Goal: Task Accomplishment & Management: Manage account settings

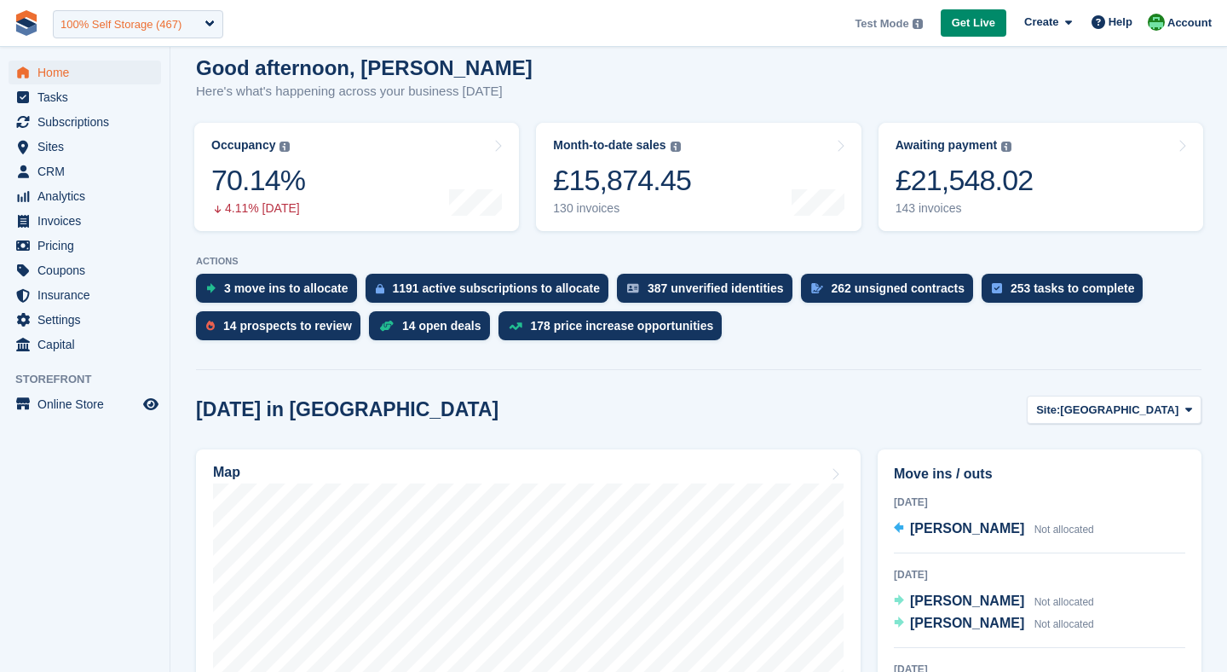
click at [151, 32] on div "100% Self Storage (467)" at bounding box center [121, 24] width 121 height 17
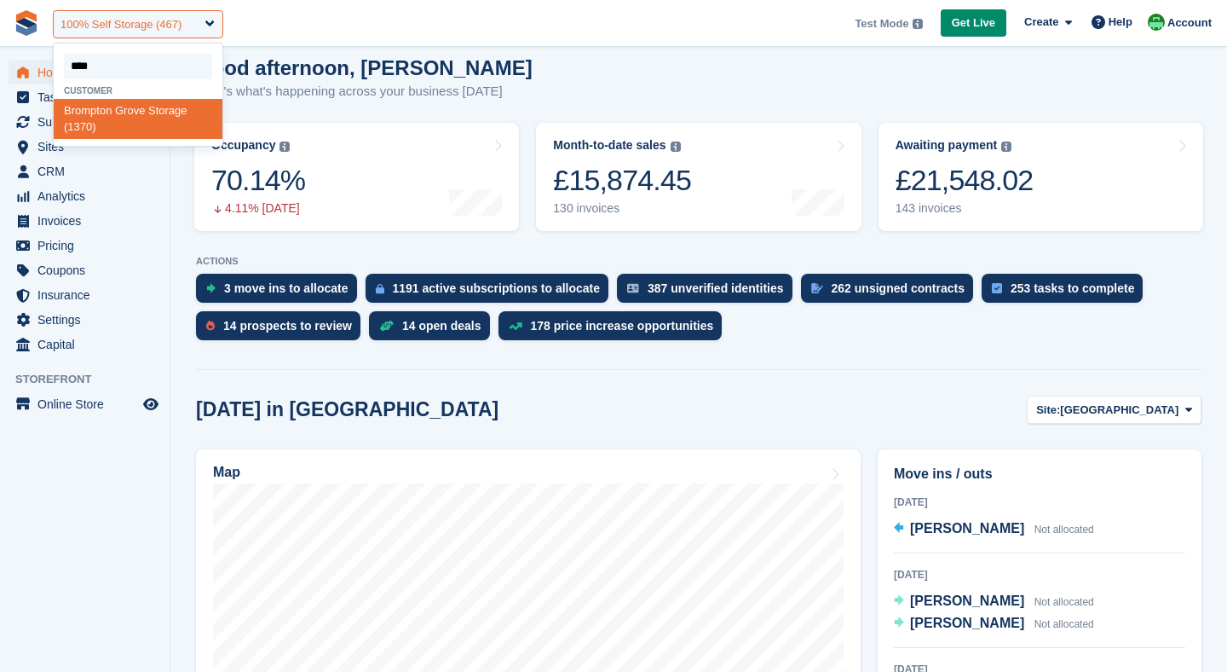
type input "*****"
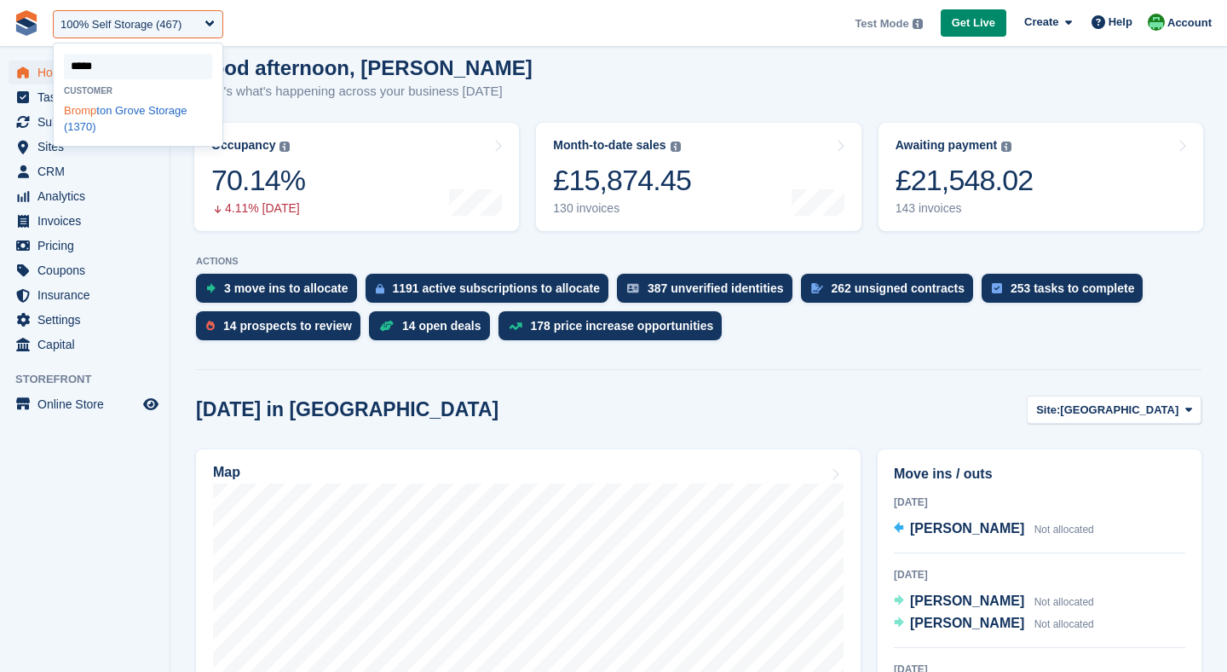
click at [118, 125] on div "Bromp ton Grove Storage (1370)" at bounding box center [138, 119] width 169 height 40
select select "****"
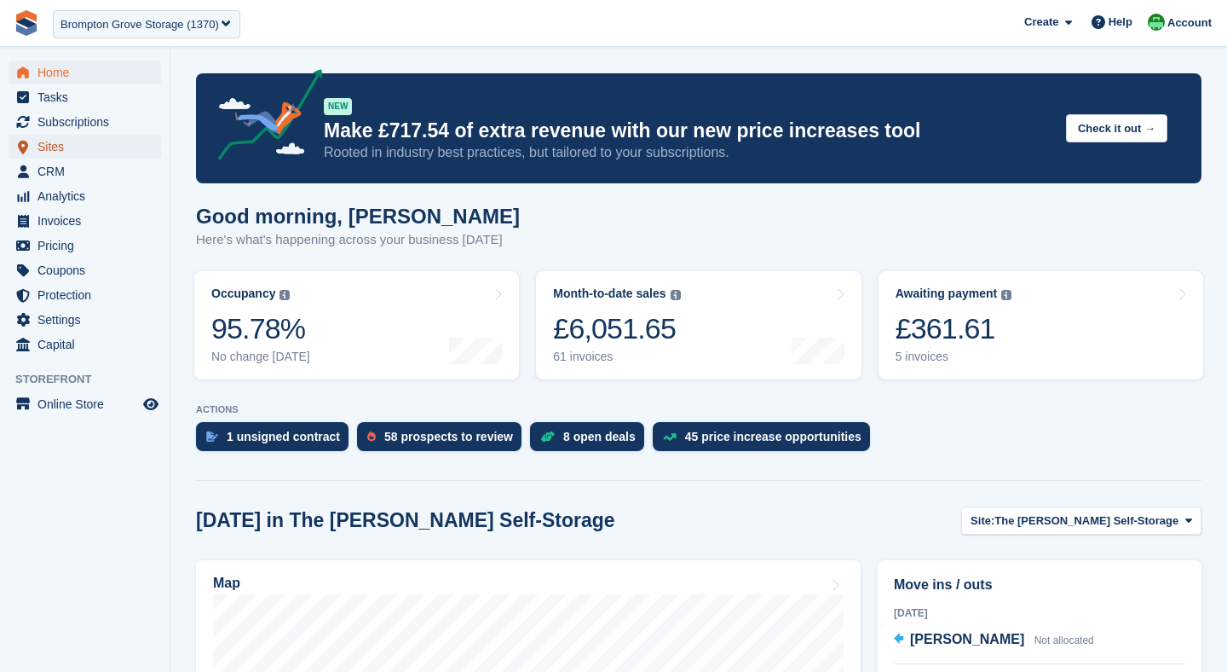
click at [56, 145] on span "Sites" at bounding box center [89, 147] width 102 height 24
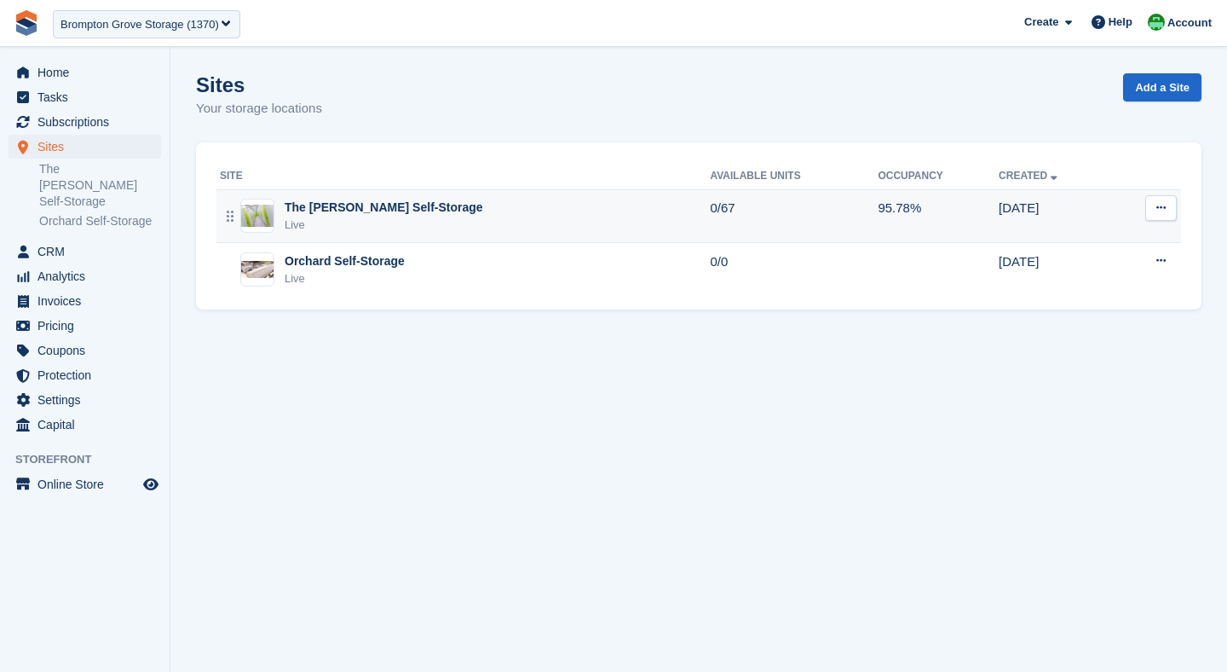
click at [397, 217] on div "Live" at bounding box center [384, 224] width 199 height 17
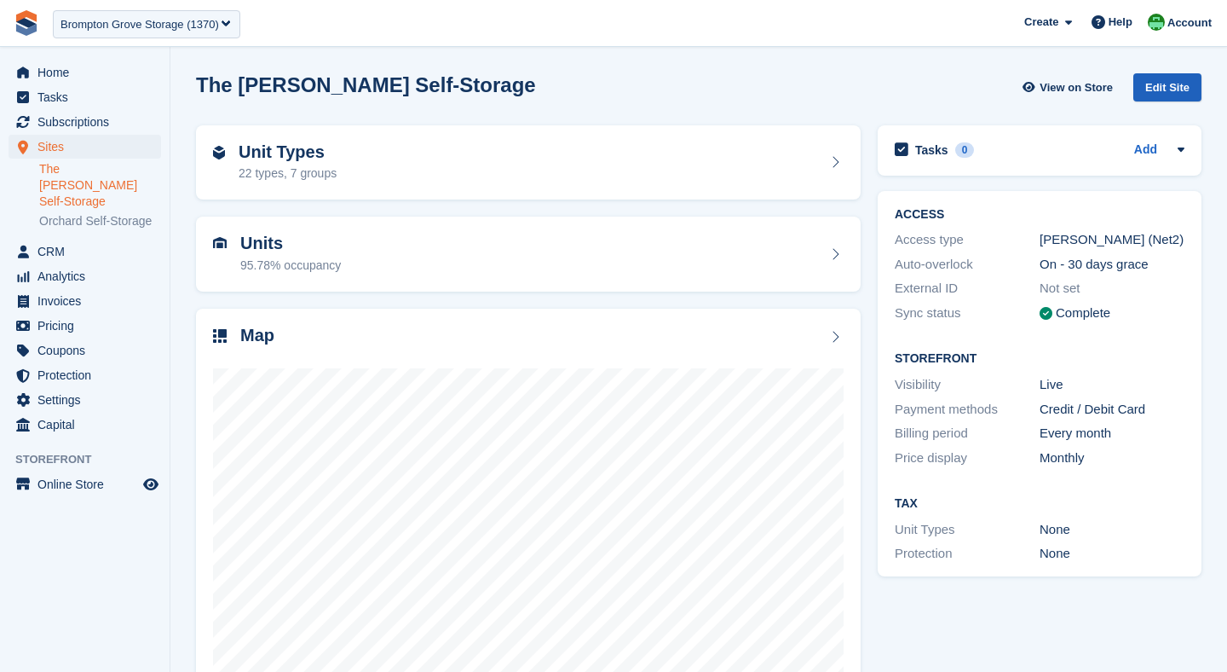
click at [1160, 89] on div "Edit Site" at bounding box center [1168, 87] width 68 height 28
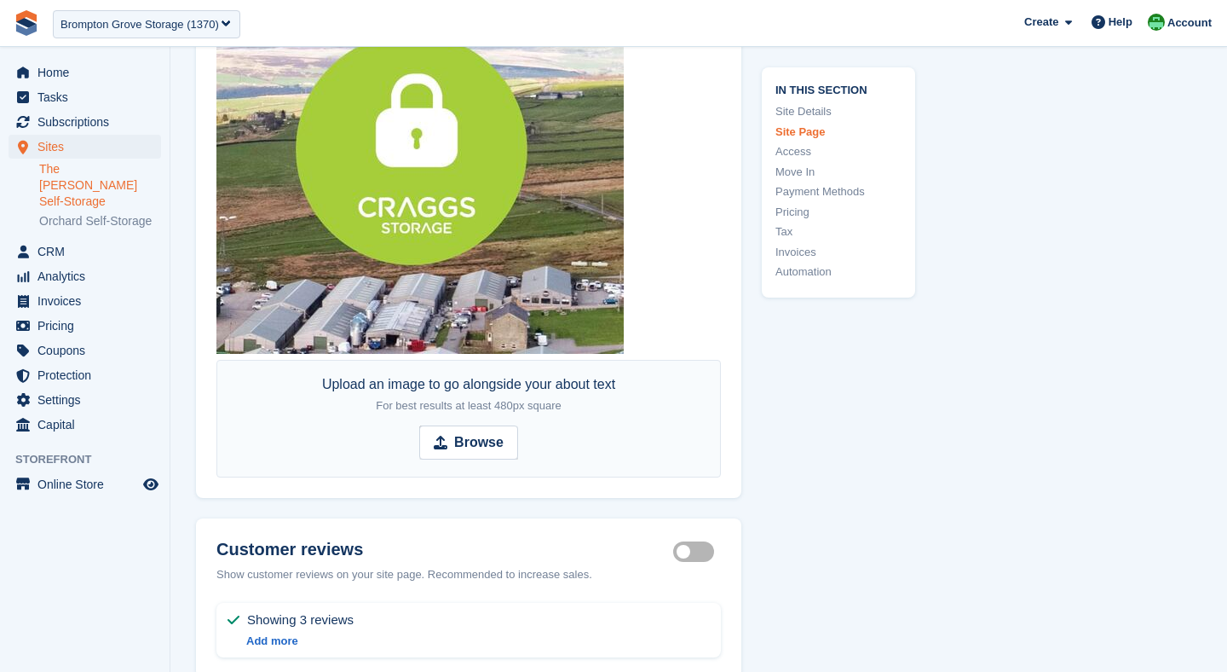
scroll to position [3370, 0]
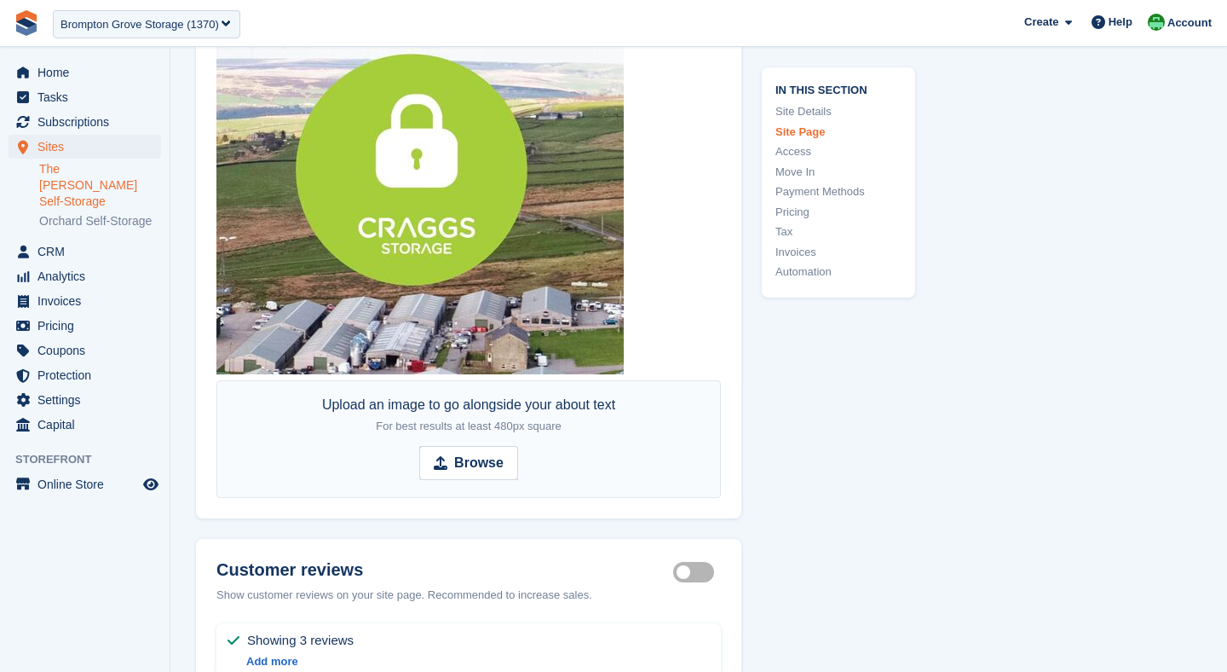
click at [59, 165] on link "The [PERSON_NAME] Self-Storage" at bounding box center [100, 185] width 122 height 49
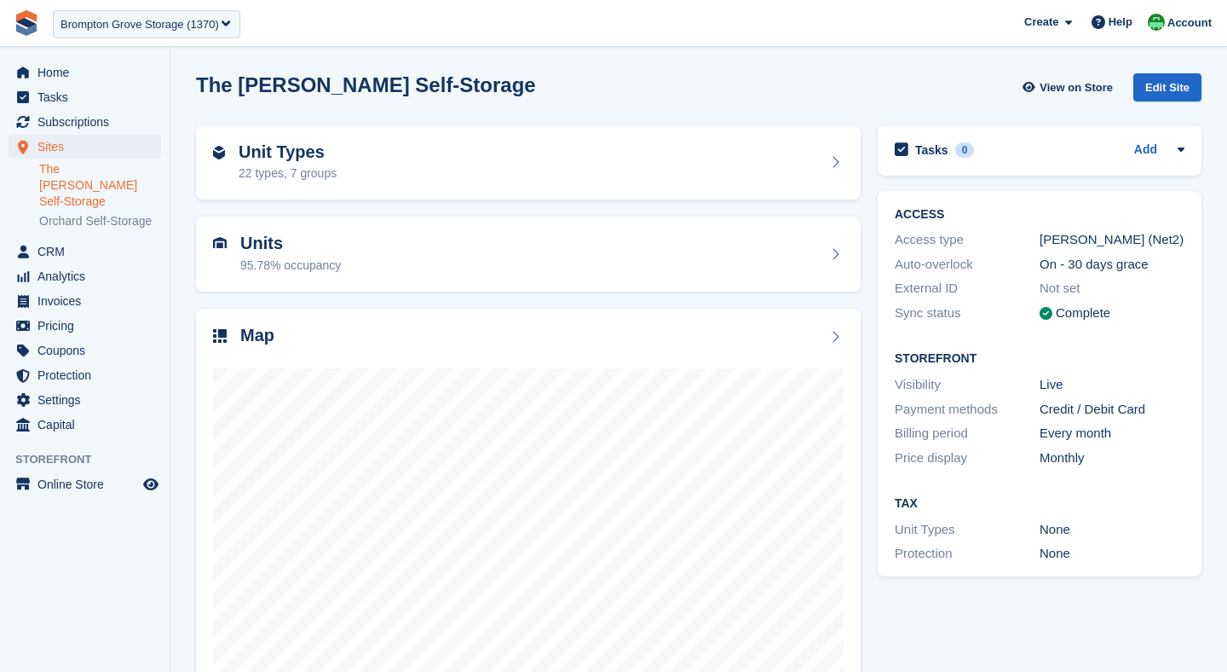
click at [93, 168] on link "The [PERSON_NAME] Self-Storage" at bounding box center [100, 185] width 122 height 49
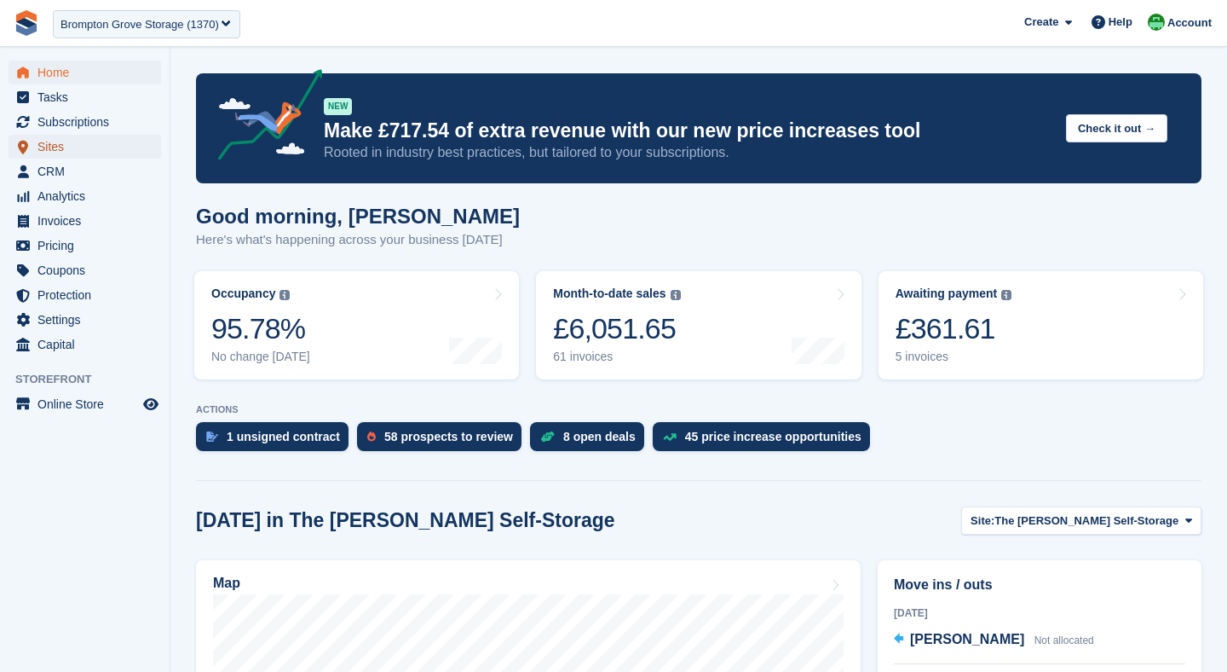
click at [59, 150] on span "Sites" at bounding box center [89, 147] width 102 height 24
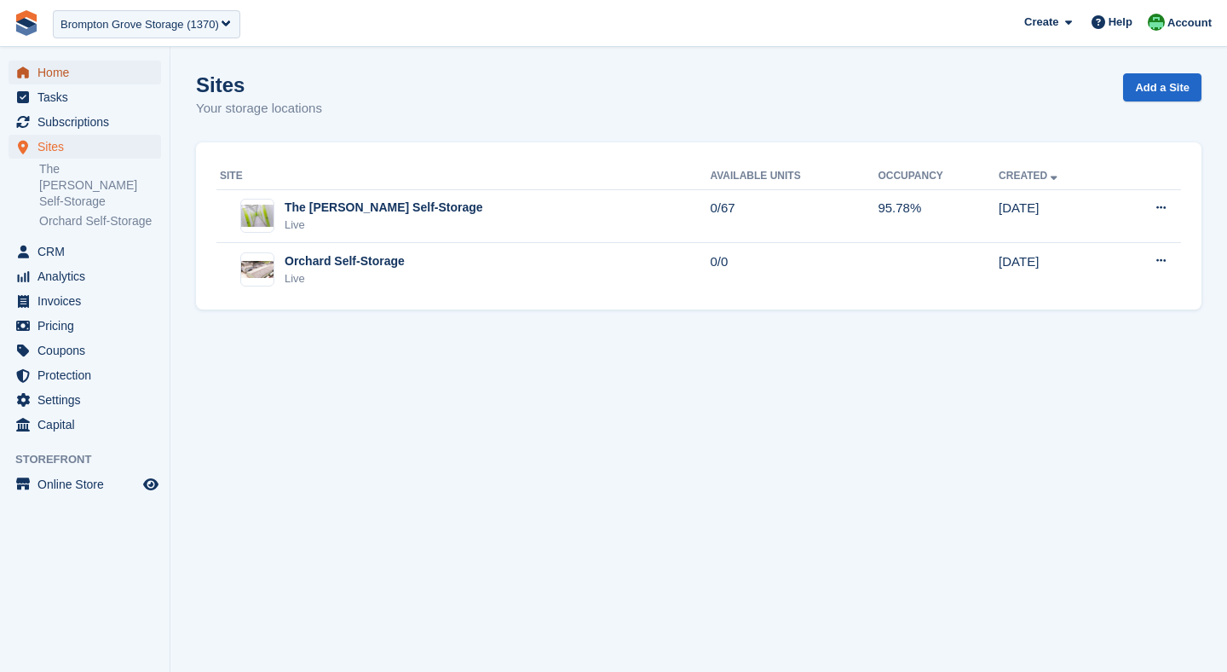
click at [54, 74] on span "Home" at bounding box center [89, 73] width 102 height 24
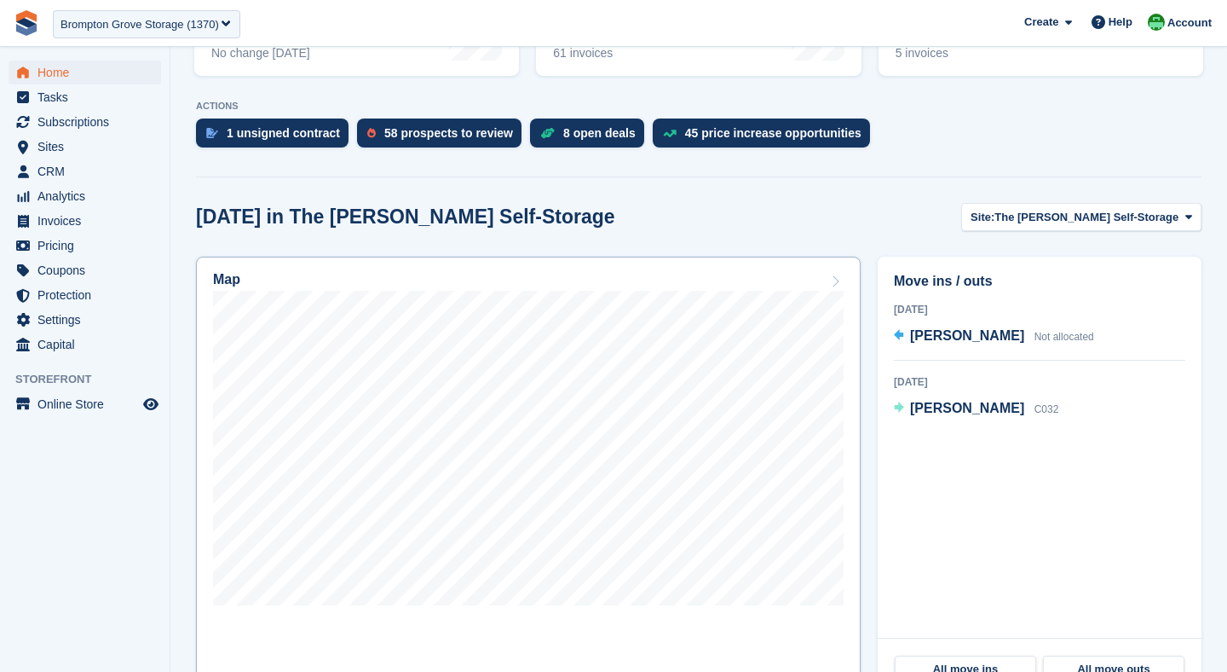
scroll to position [336, 0]
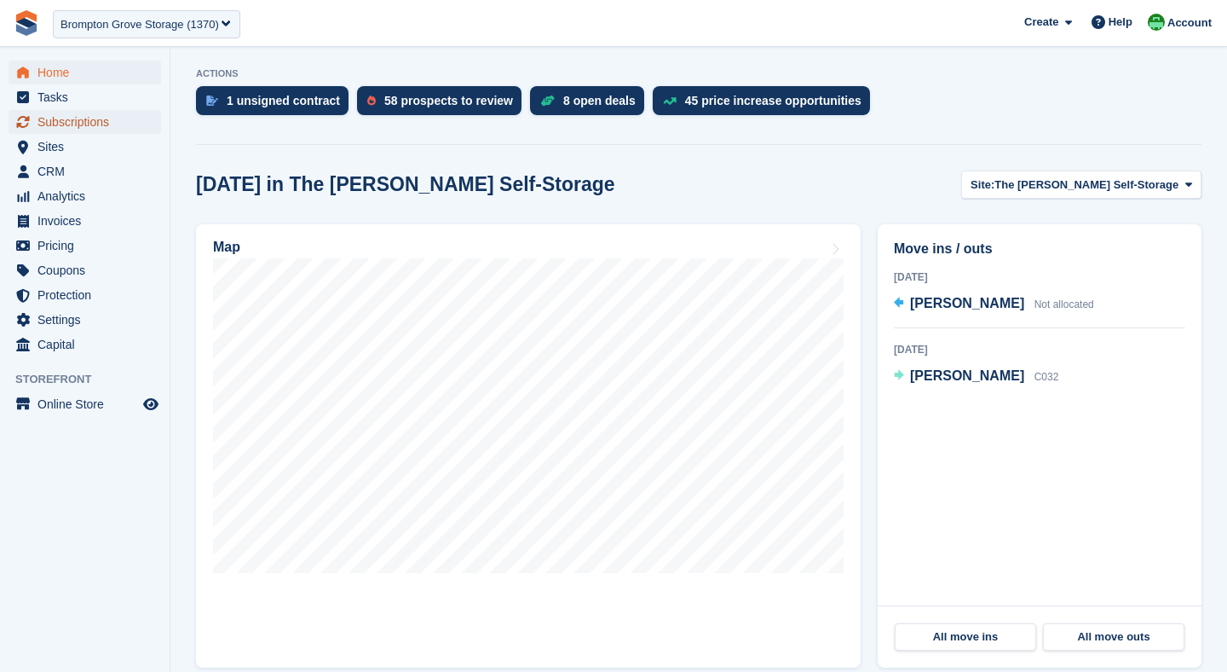
click at [66, 124] on span "Subscriptions" at bounding box center [89, 122] width 102 height 24
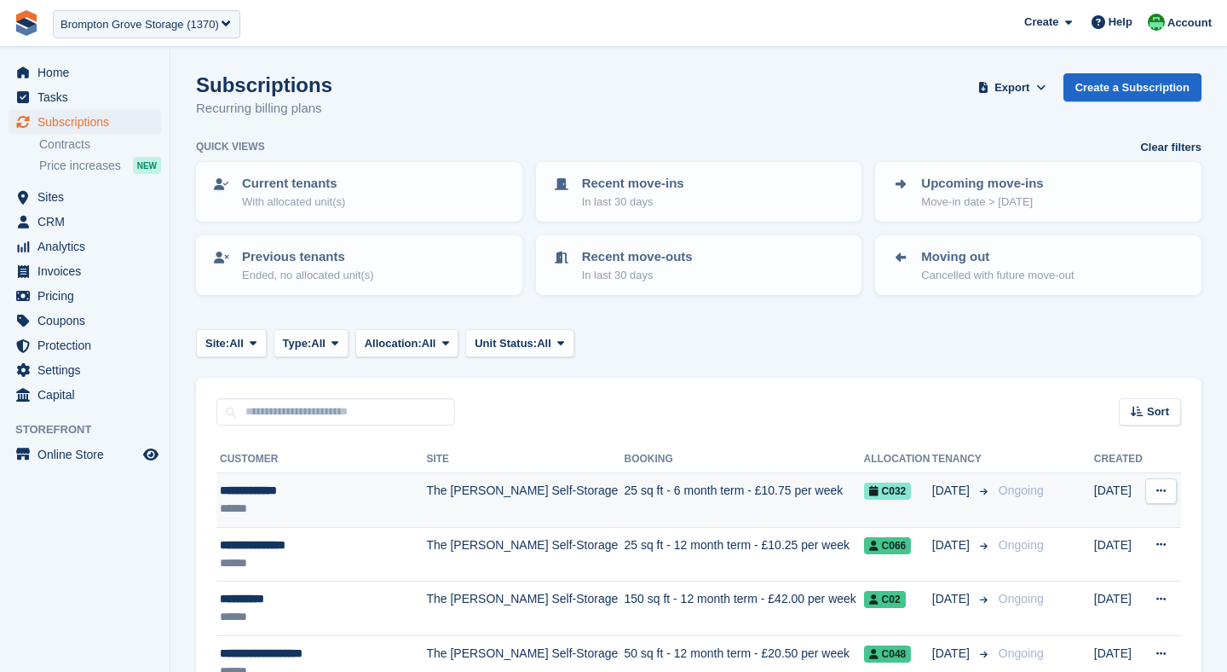
click at [390, 500] on div "******" at bounding box center [320, 508] width 200 height 18
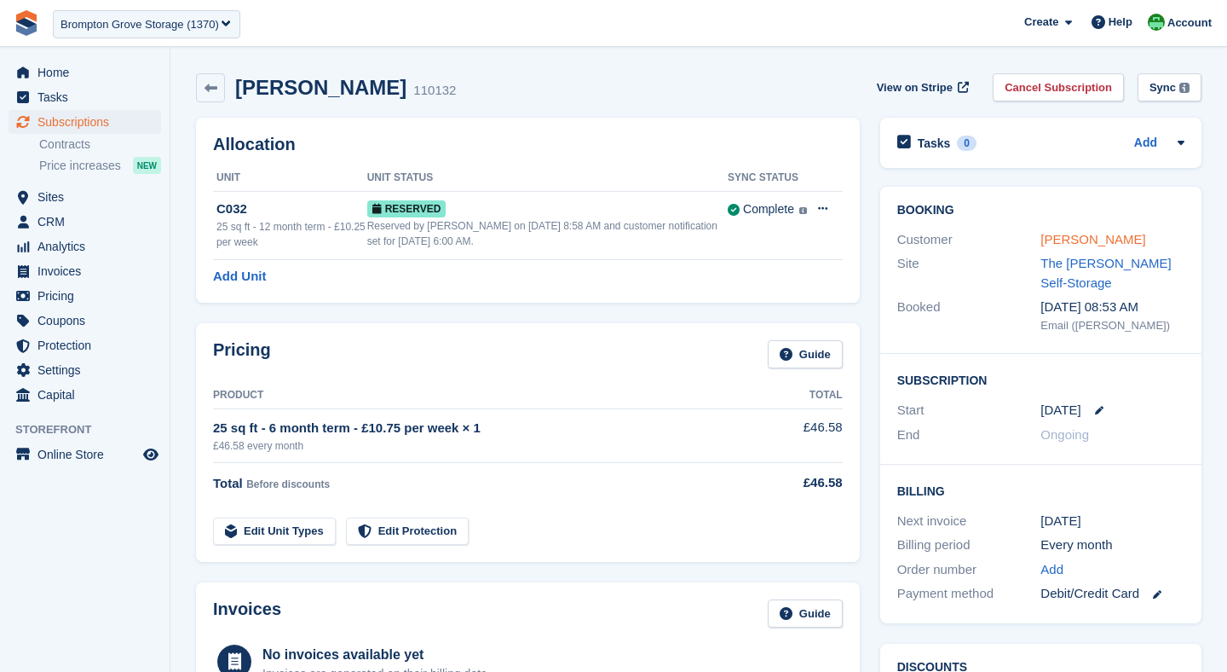
click at [1062, 239] on link "Peter Howarth" at bounding box center [1093, 239] width 105 height 14
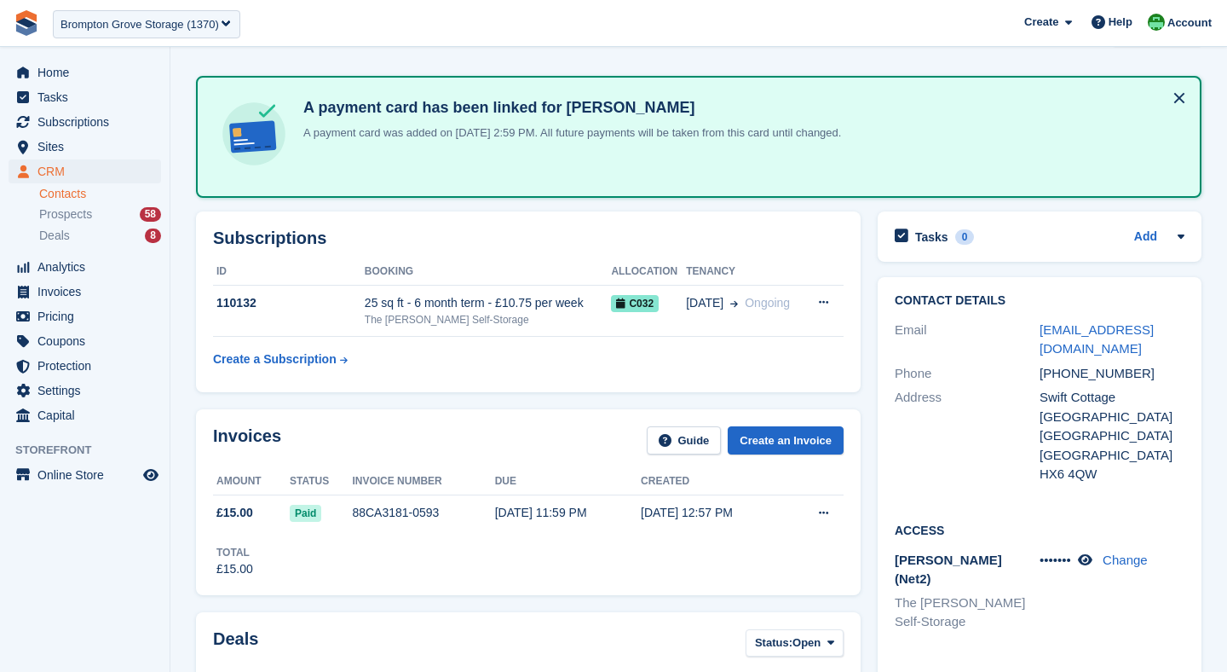
scroll to position [125, 0]
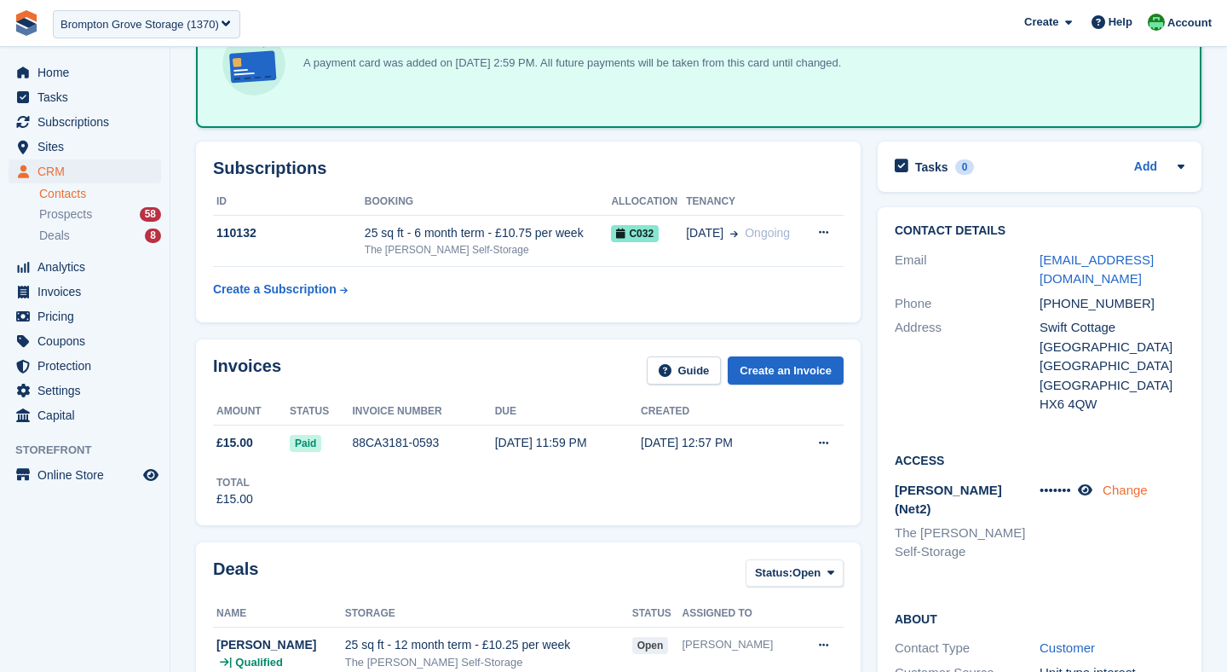
click at [1138, 482] on link "Change" at bounding box center [1125, 489] width 45 height 14
click at [1145, 528] on link "Cancel" at bounding box center [1138, 539] width 62 height 28
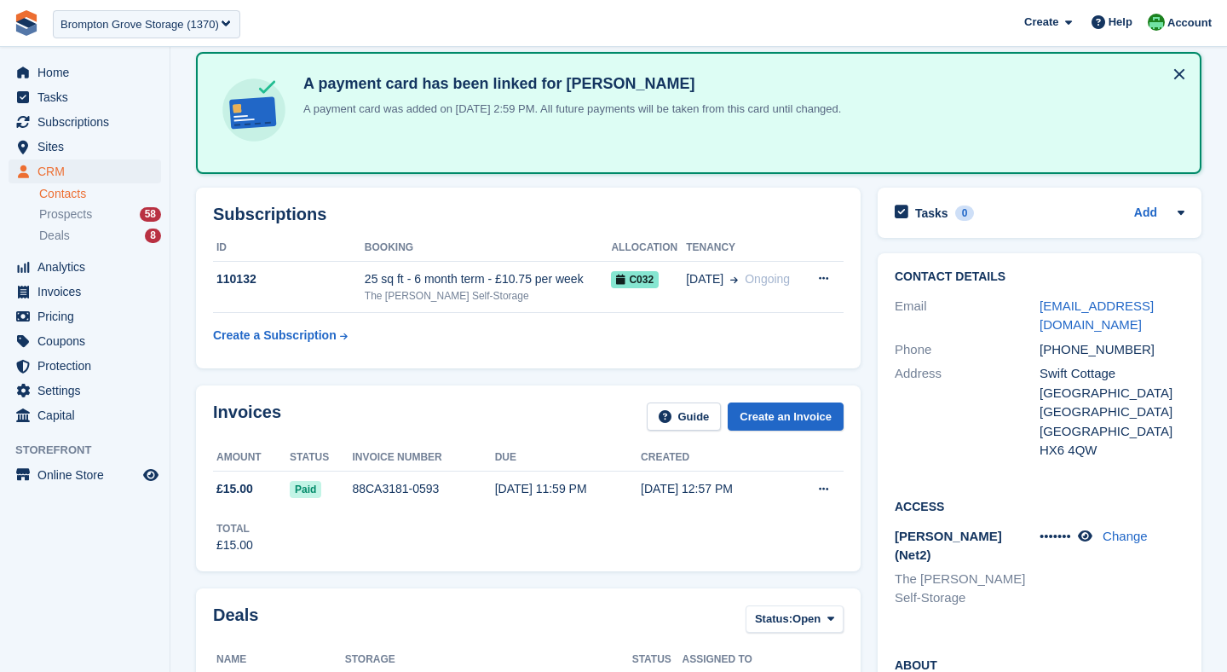
scroll to position [0, 0]
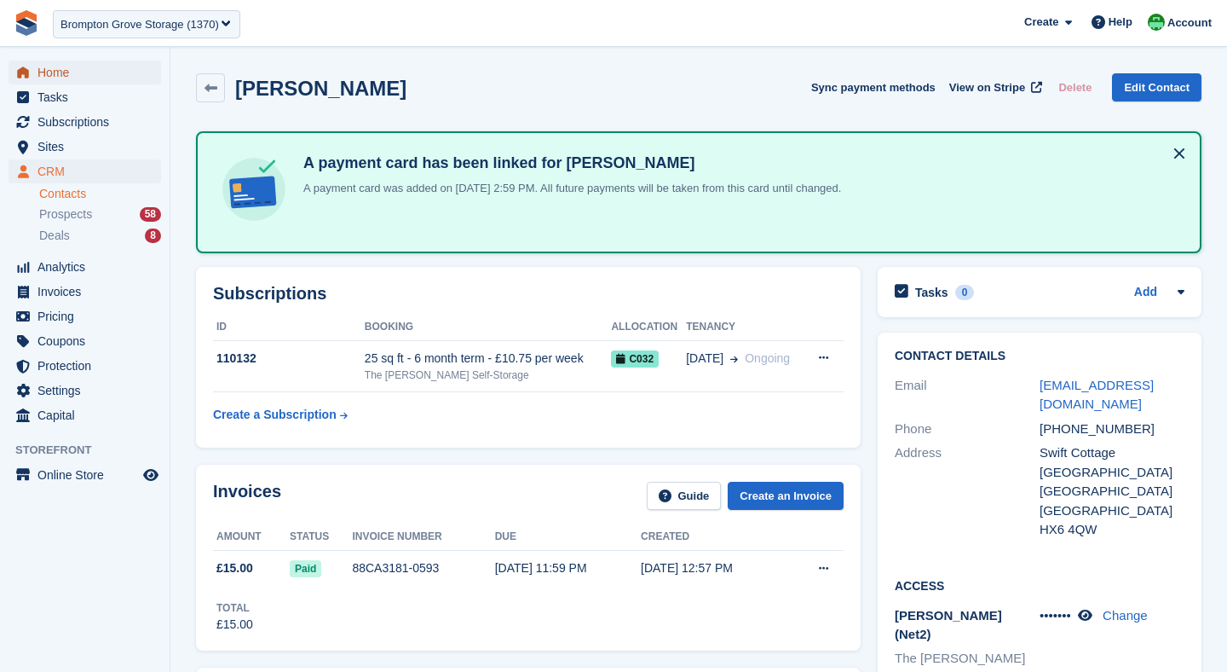
click at [39, 72] on span "Home" at bounding box center [89, 73] width 102 height 24
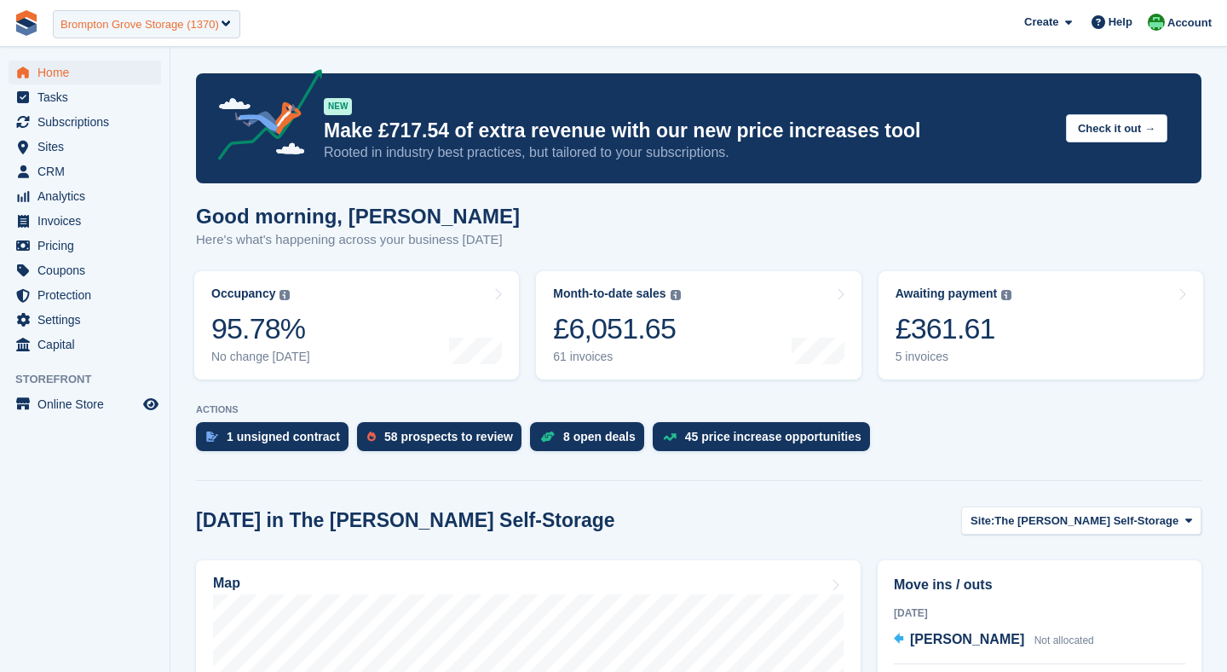
click at [150, 28] on div "Brompton Grove Storage (1370)" at bounding box center [140, 24] width 159 height 17
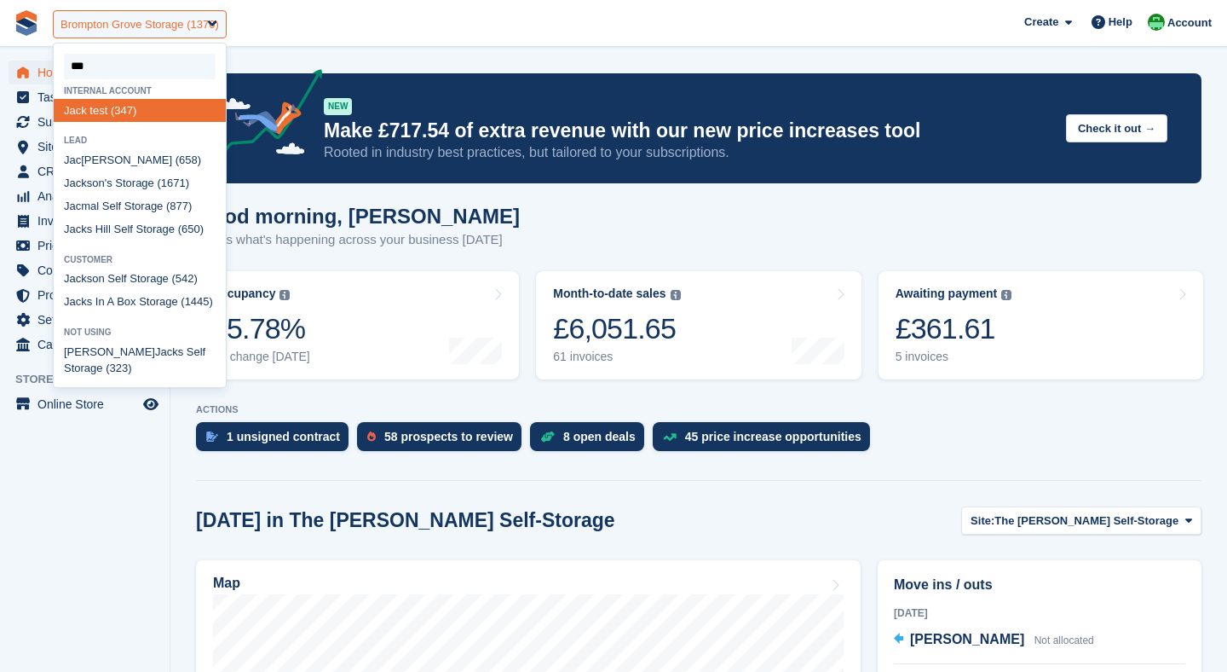
type input "****"
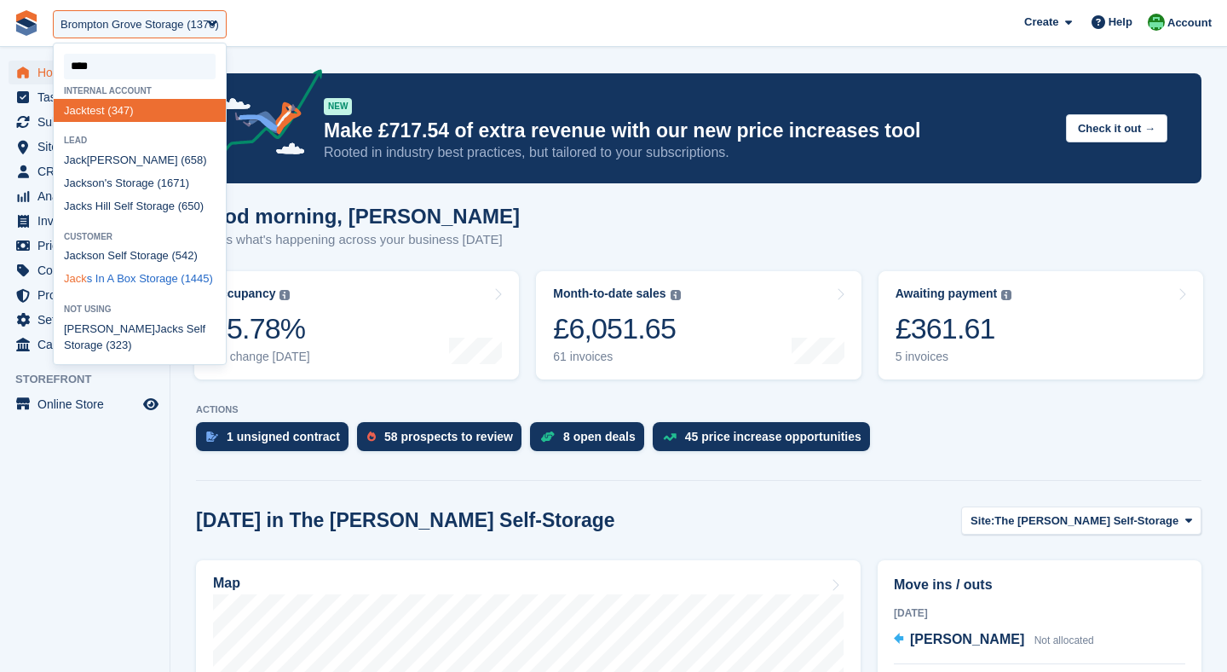
click at [137, 277] on div "Jack s In A Box Storage (1445)" at bounding box center [140, 279] width 172 height 23
select select "****"
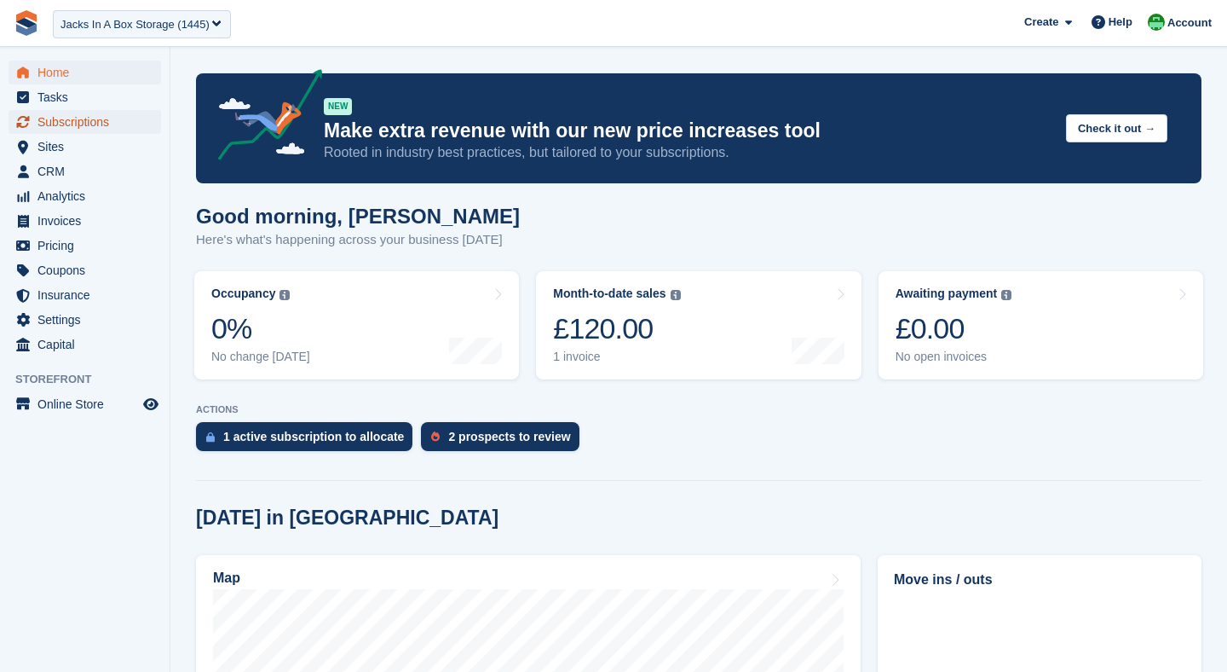
click at [51, 122] on span "Subscriptions" at bounding box center [89, 122] width 102 height 24
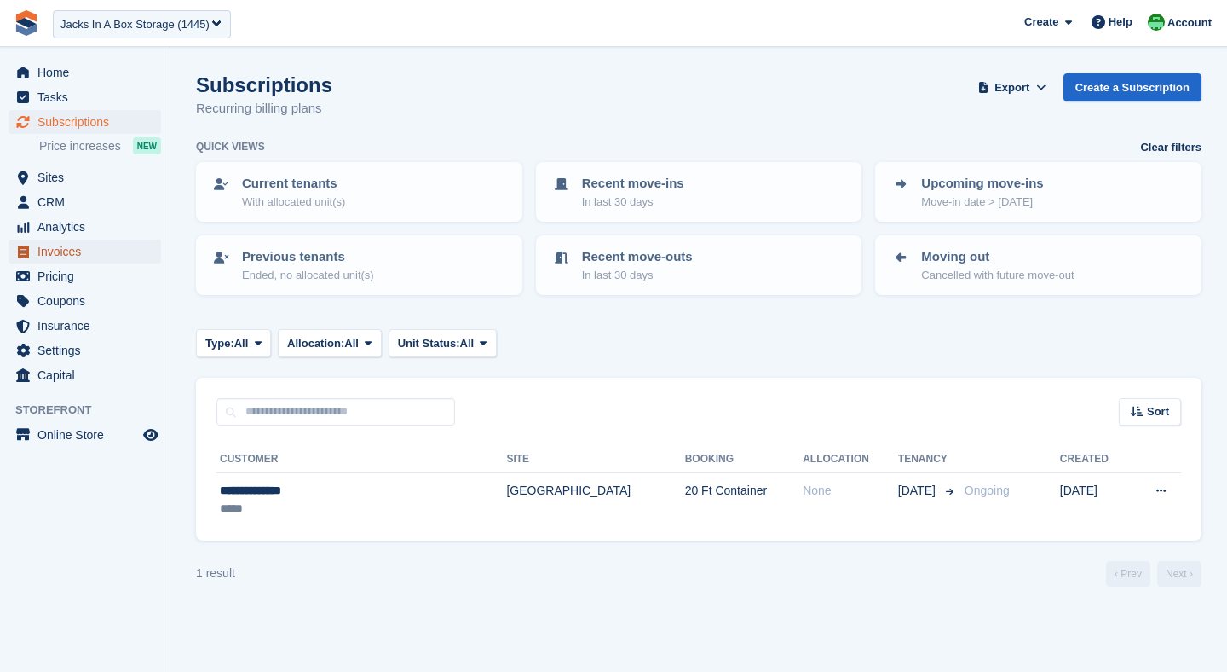
click at [57, 256] on span "Invoices" at bounding box center [89, 251] width 102 height 24
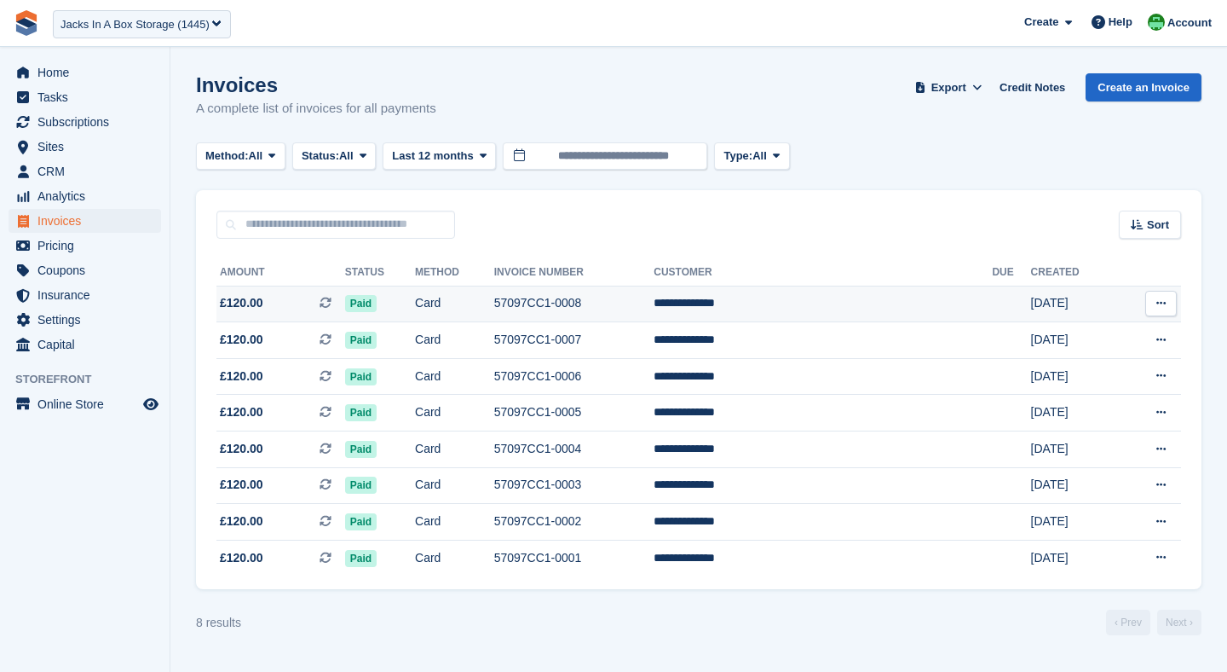
click at [272, 305] on span "£120.00 This is a recurring subscription invoice." at bounding box center [280, 303] width 129 height 18
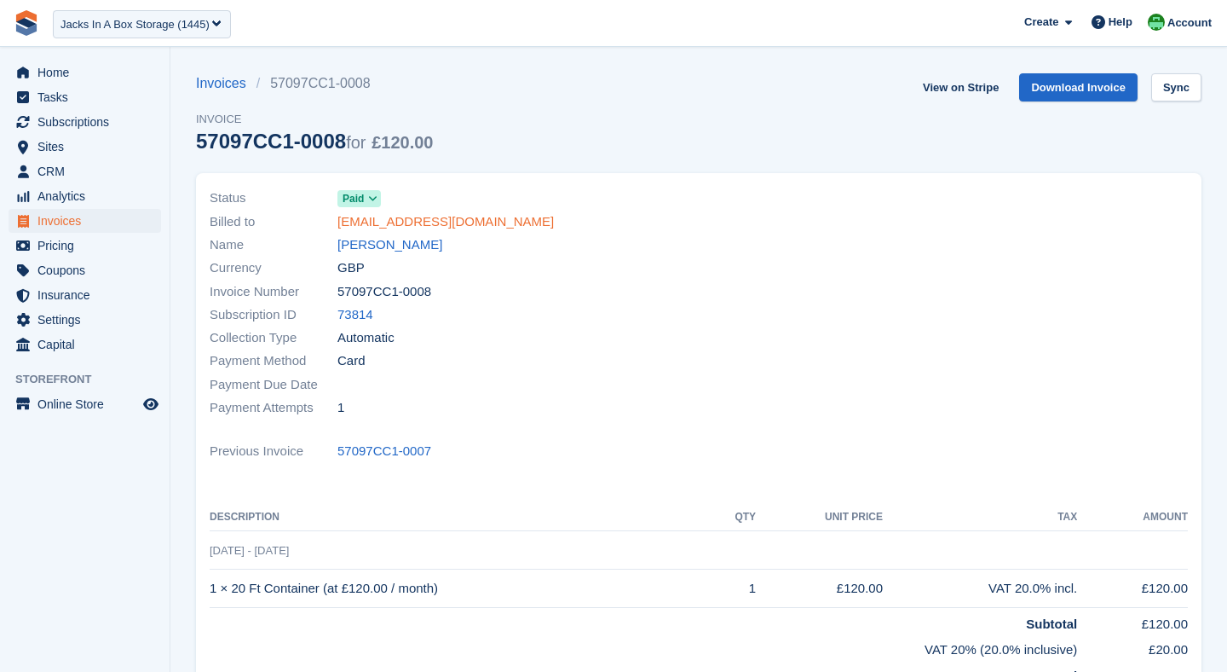
click at [388, 225] on link "[EMAIL_ADDRESS][DOMAIN_NAME]" at bounding box center [446, 222] width 216 height 20
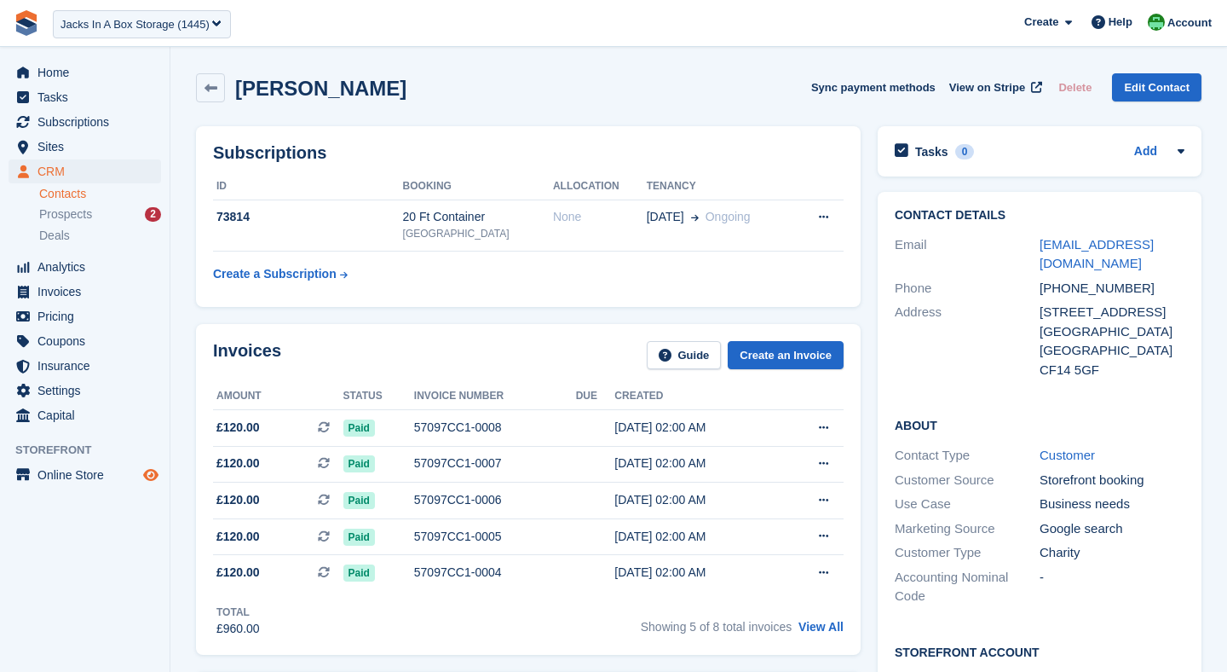
click at [153, 474] on icon "Preview store" at bounding box center [150, 475] width 15 height 14
click at [151, 476] on icon "Preview store" at bounding box center [150, 475] width 15 height 14
click at [154, 479] on icon "Preview store" at bounding box center [150, 475] width 15 height 14
drag, startPoint x: 412, startPoint y: 90, endPoint x: 234, endPoint y: 92, distance: 177.3
click at [234, 92] on div "Tomos Birkhead Sync payment methods View on Stripe Delete Edit Contact" at bounding box center [699, 87] width 1006 height 29
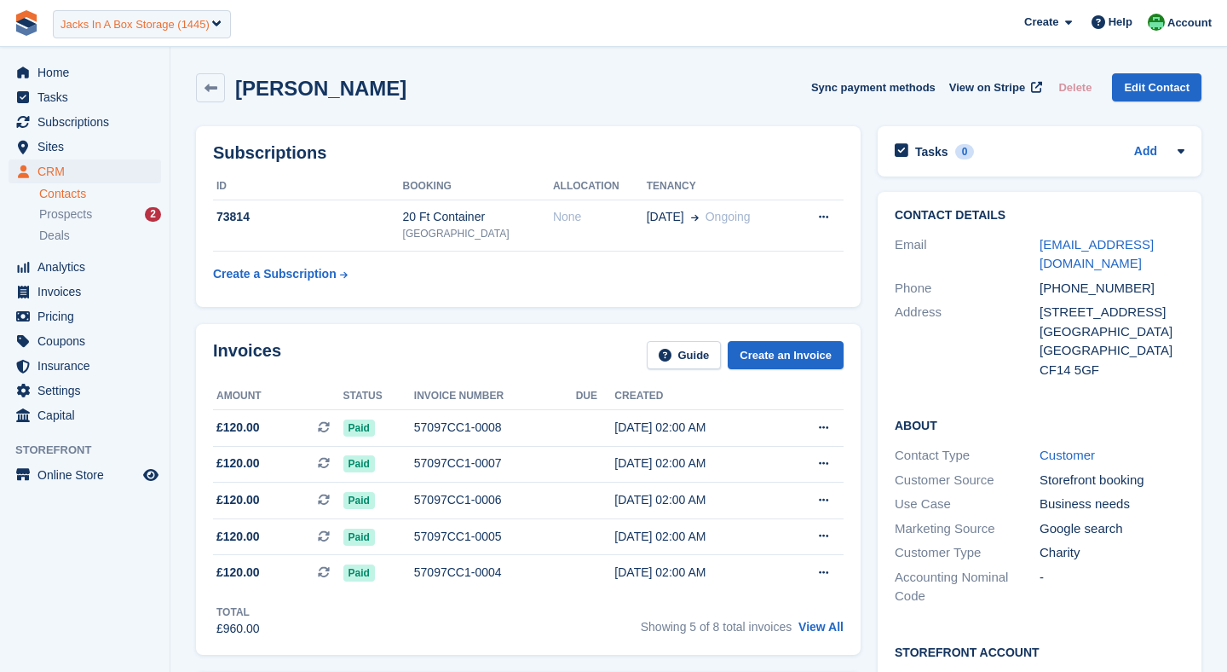
click at [91, 26] on div "Jacks In A Box Storage (1445)" at bounding box center [135, 24] width 149 height 17
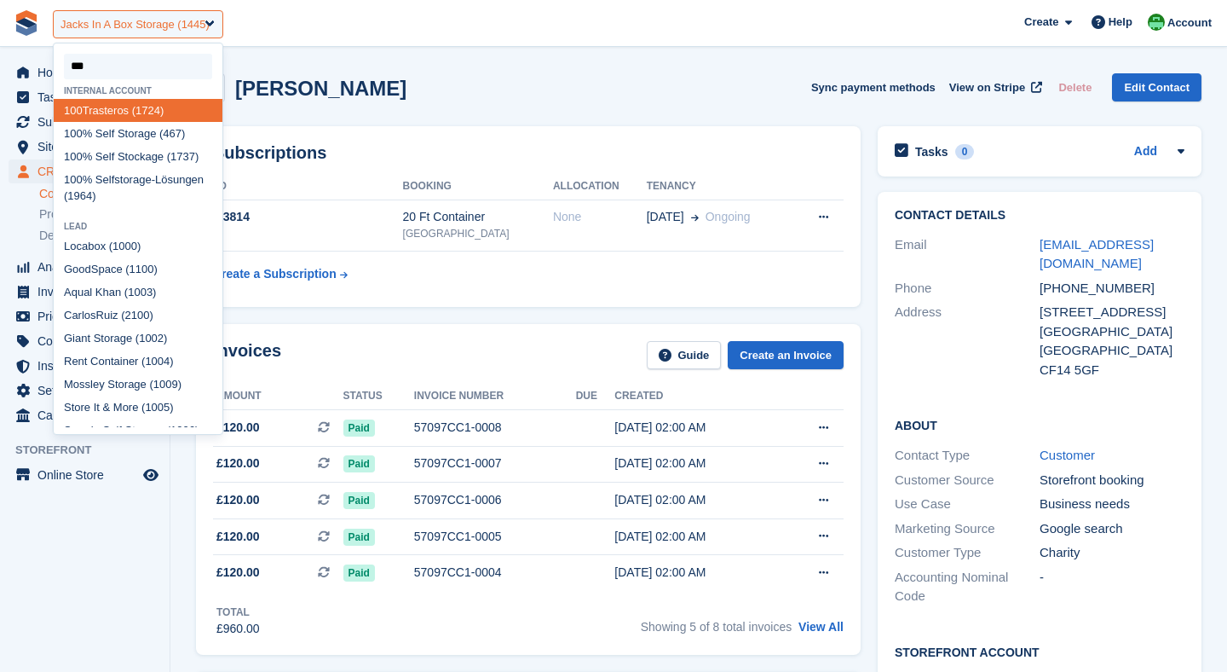
type input "****"
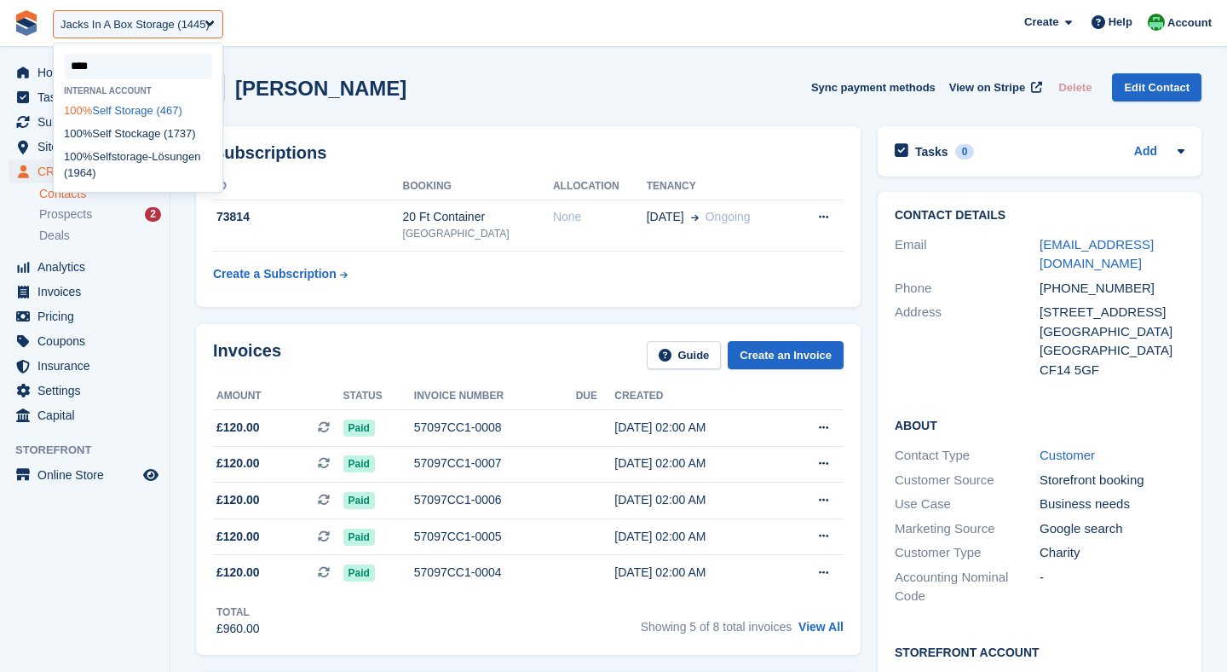
click at [85, 111] on span "100%" at bounding box center [78, 110] width 28 height 13
select select "***"
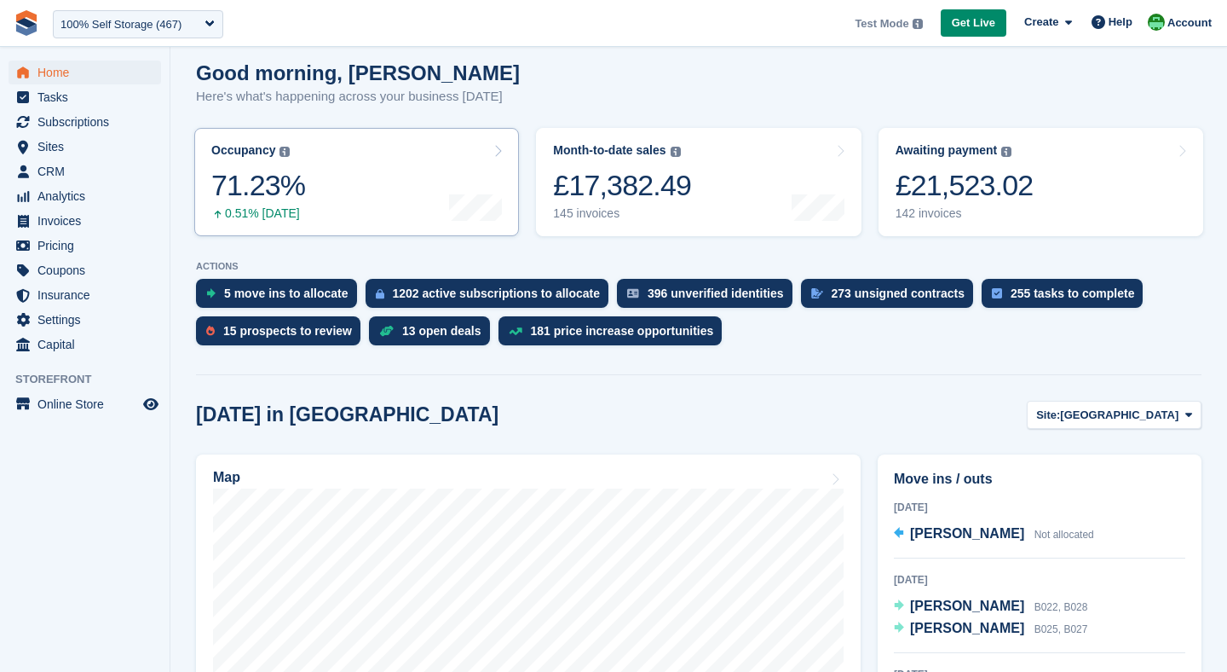
scroll to position [144, 0]
